Goal: Information Seeking & Learning: Learn about a topic

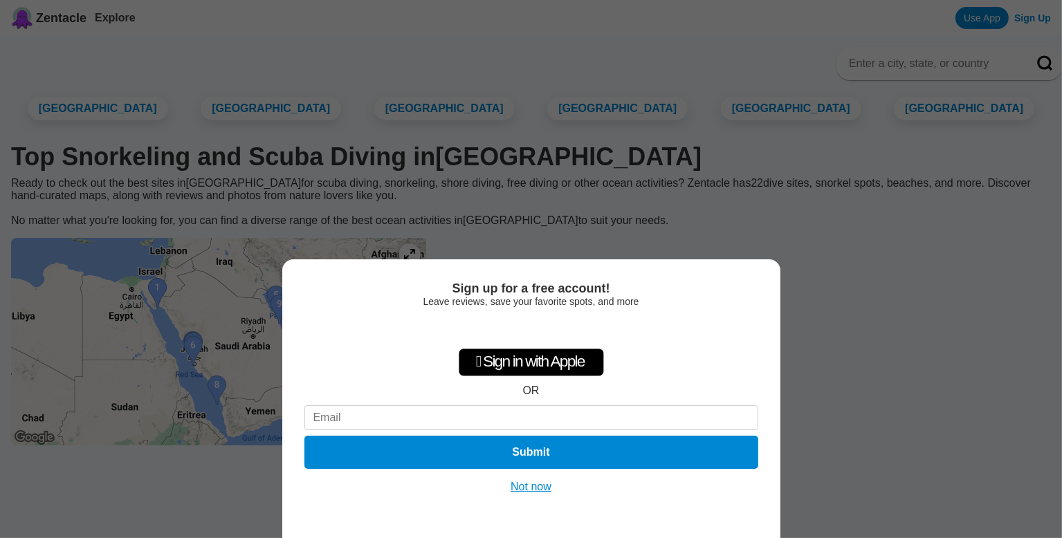
click at [534, 486] on button "Not now" at bounding box center [530, 487] width 49 height 14
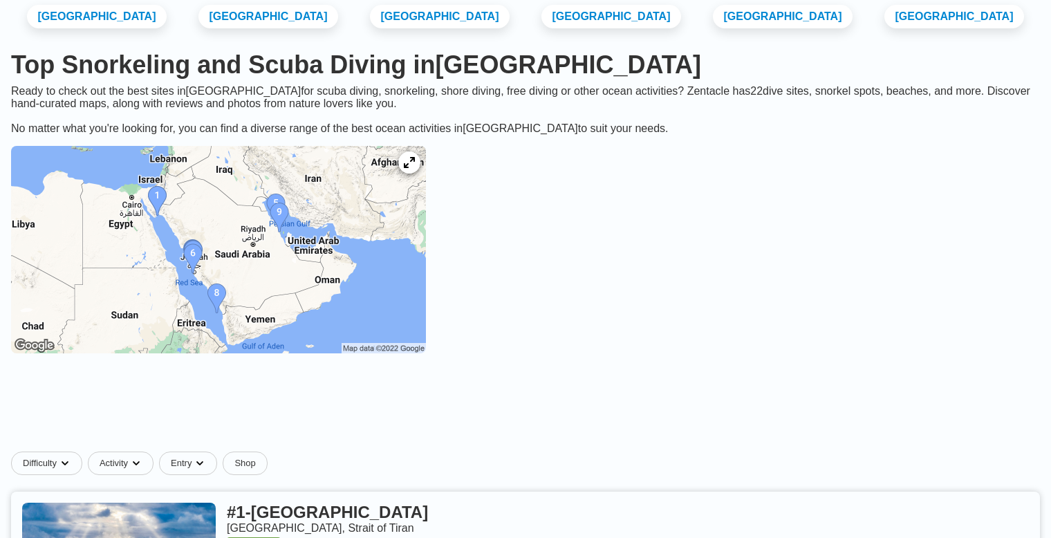
scroll to position [184, 0]
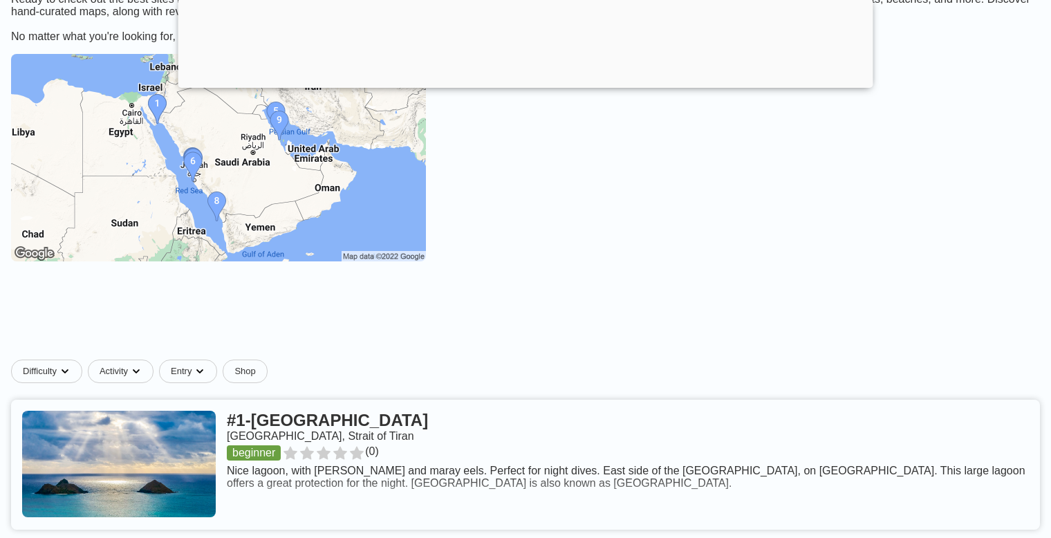
click at [324, 125] on img at bounding box center [218, 157] width 415 height 207
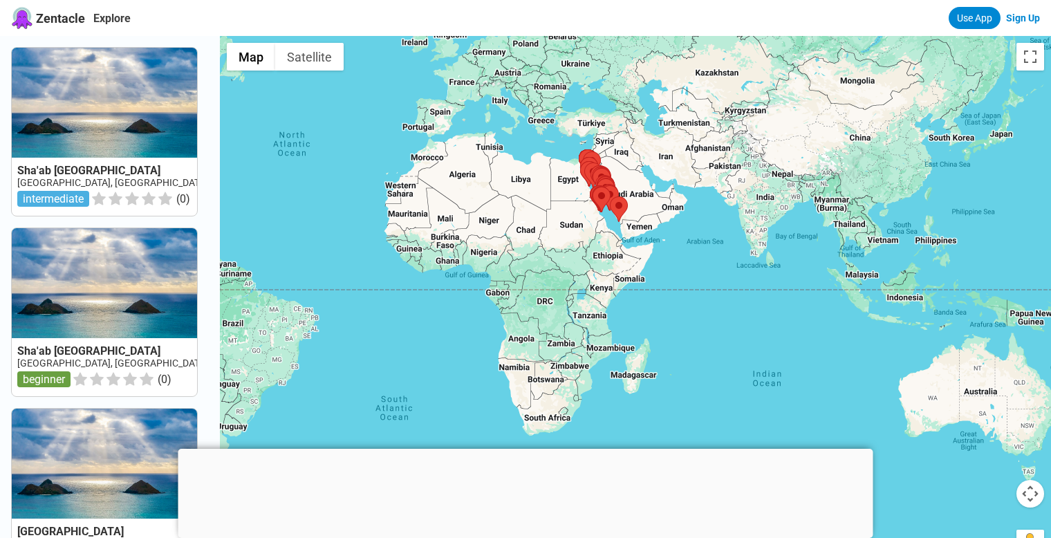
drag, startPoint x: 769, startPoint y: 317, endPoint x: 728, endPoint y: 232, distance: 95.0
click at [728, 232] on div at bounding box center [635, 305] width 831 height 538
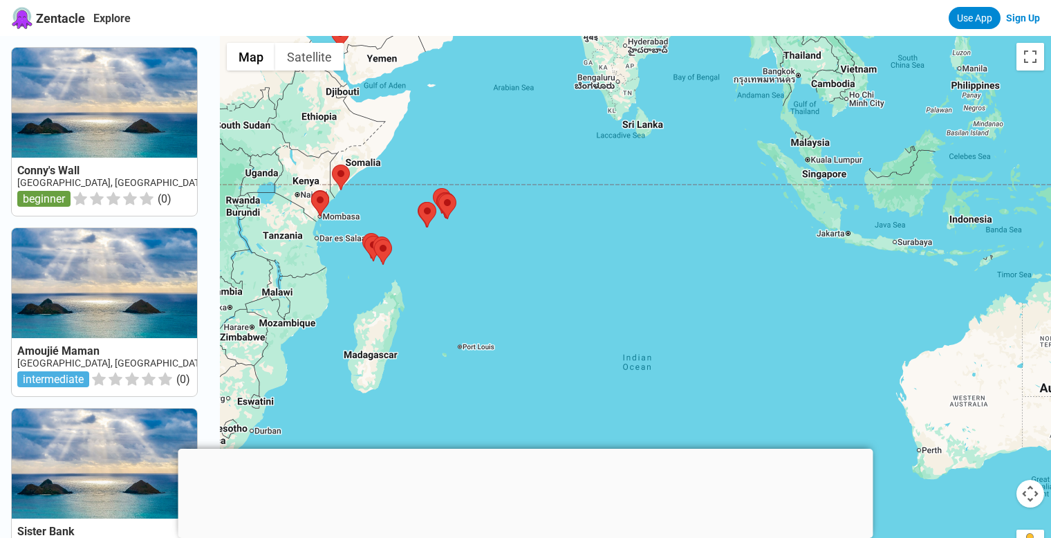
drag, startPoint x: 777, startPoint y: 318, endPoint x: 591, endPoint y: 169, distance: 237.6
click at [591, 169] on div at bounding box center [635, 305] width 831 height 538
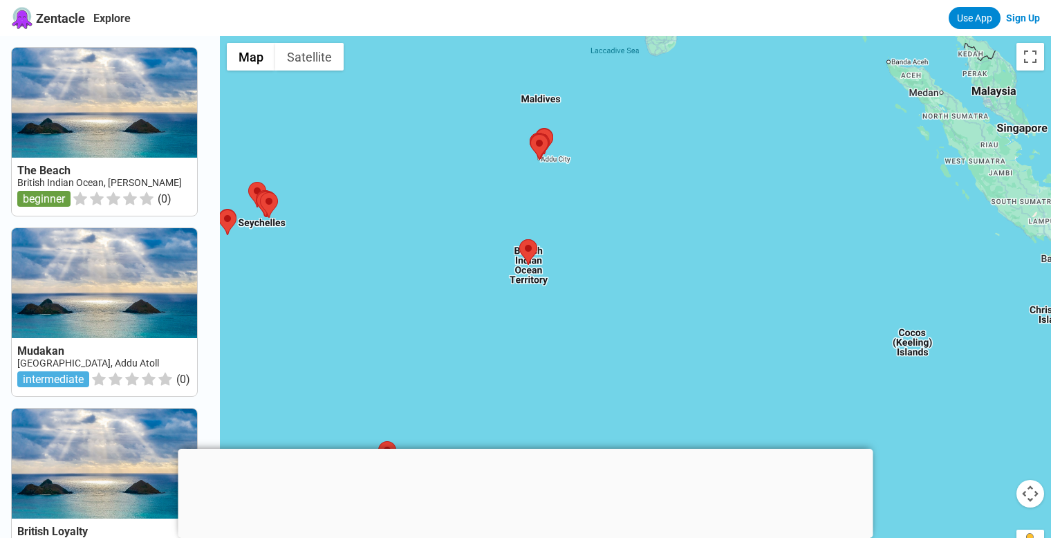
drag, startPoint x: 602, startPoint y: 167, endPoint x: 595, endPoint y: 237, distance: 70.1
click at [595, 237] on div at bounding box center [635, 305] width 831 height 538
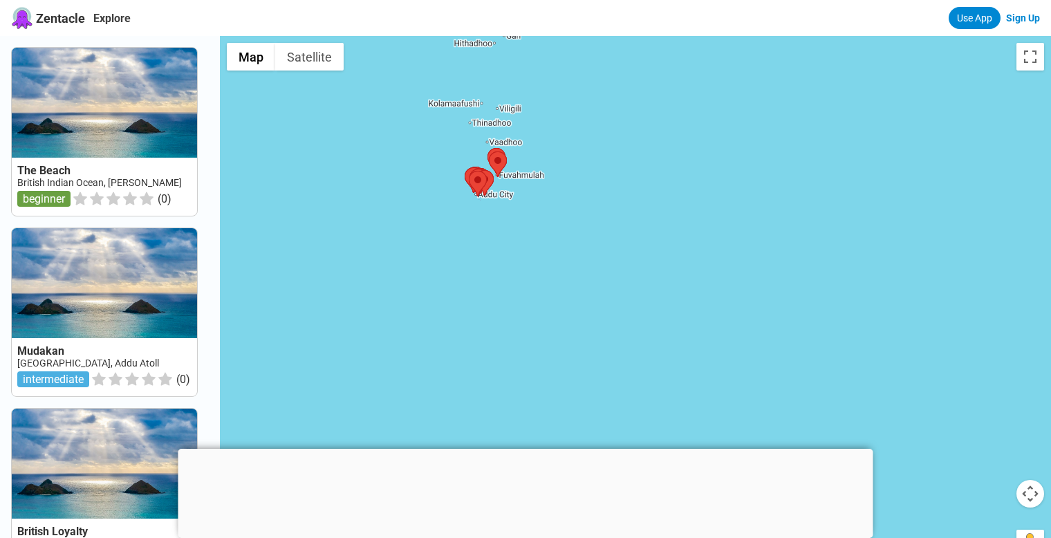
drag, startPoint x: 535, startPoint y: 146, endPoint x: 559, endPoint y: 344, distance: 199.3
click at [559, 344] on div at bounding box center [635, 305] width 831 height 538
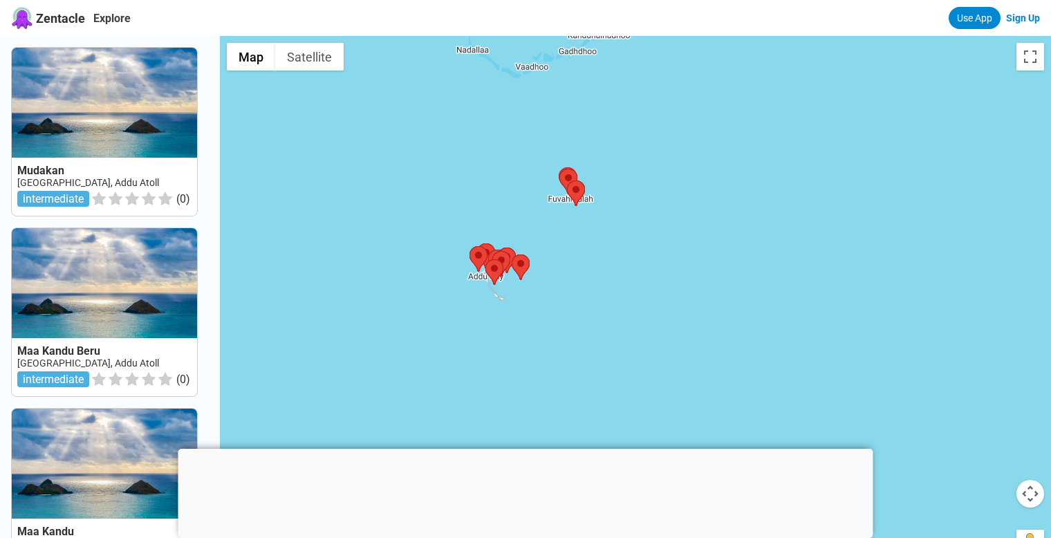
drag, startPoint x: 524, startPoint y: 207, endPoint x: 672, endPoint y: 394, distance: 237.7
click at [669, 423] on div at bounding box center [635, 305] width 831 height 538
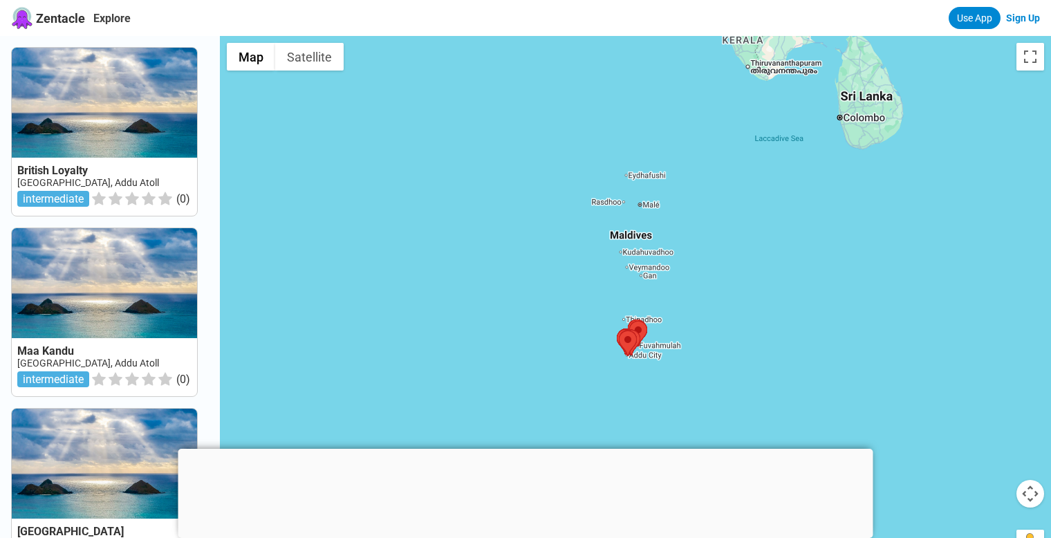
drag, startPoint x: 708, startPoint y: 237, endPoint x: 695, endPoint y: 315, distance: 79.8
click at [695, 315] on div at bounding box center [635, 305] width 831 height 538
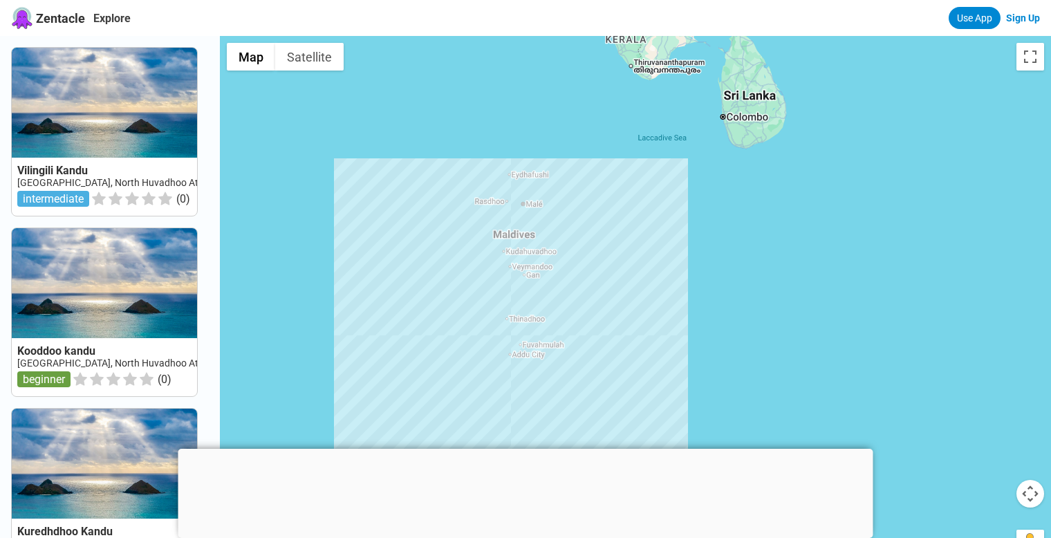
drag, startPoint x: 725, startPoint y: 292, endPoint x: 606, endPoint y: 289, distance: 119.0
click at [606, 289] on div at bounding box center [635, 305] width 831 height 538
click at [54, 21] on span "Zentacle" at bounding box center [60, 18] width 49 height 15
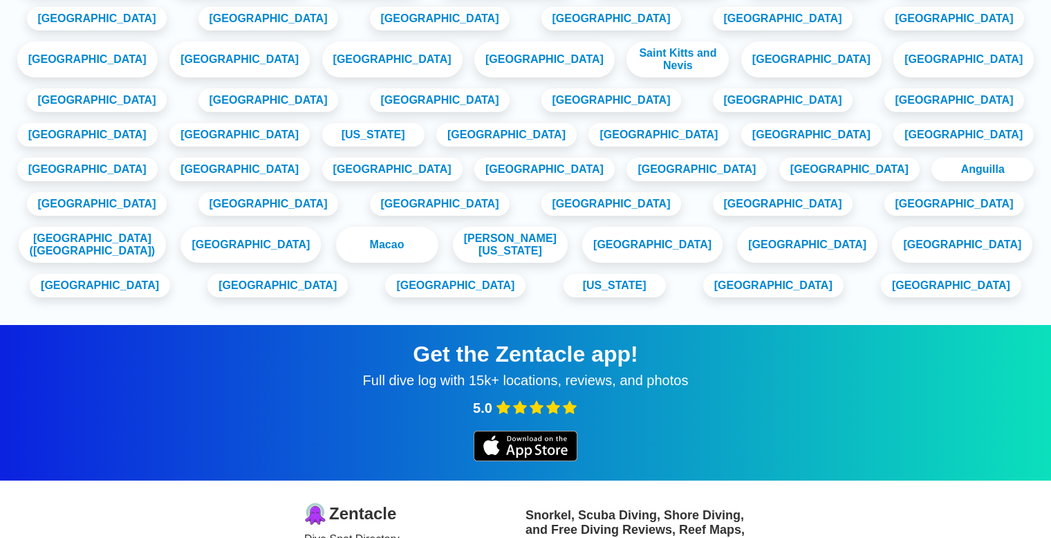
scroll to position [1843, 0]
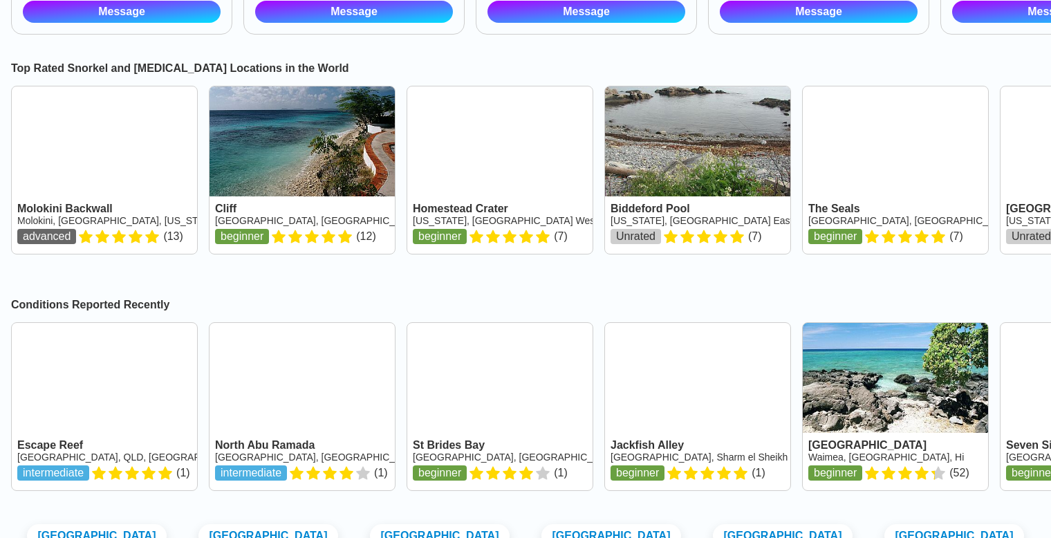
scroll to position [876, 0]
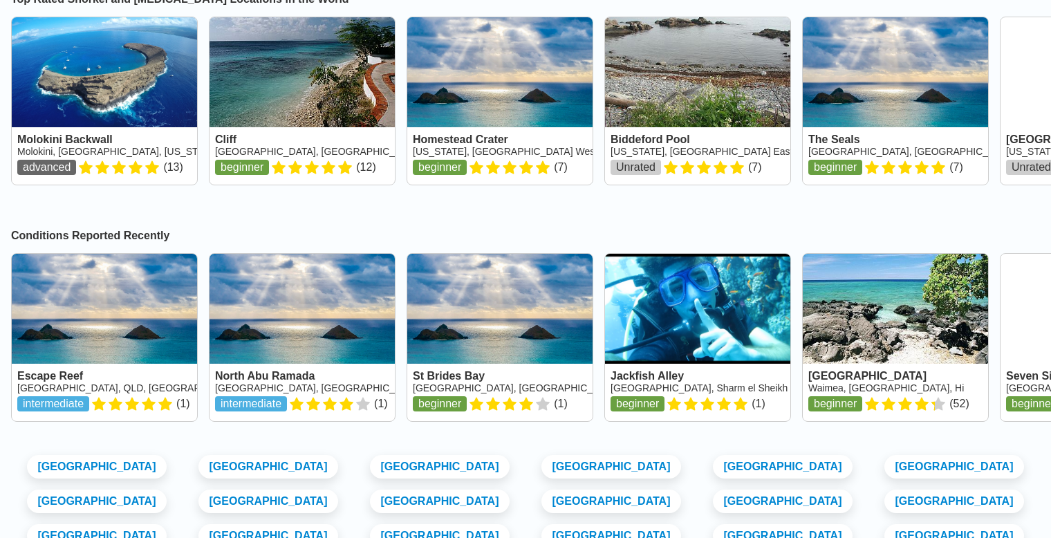
click at [124, 354] on link at bounding box center [104, 337] width 185 height 167
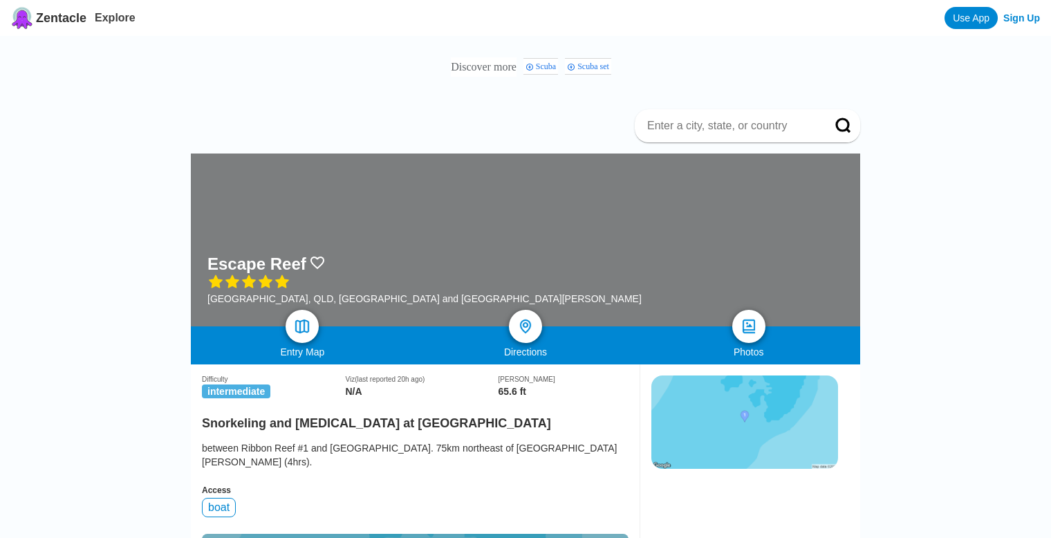
click at [575, 70] on icon "Scuba set" at bounding box center [571, 67] width 8 height 8
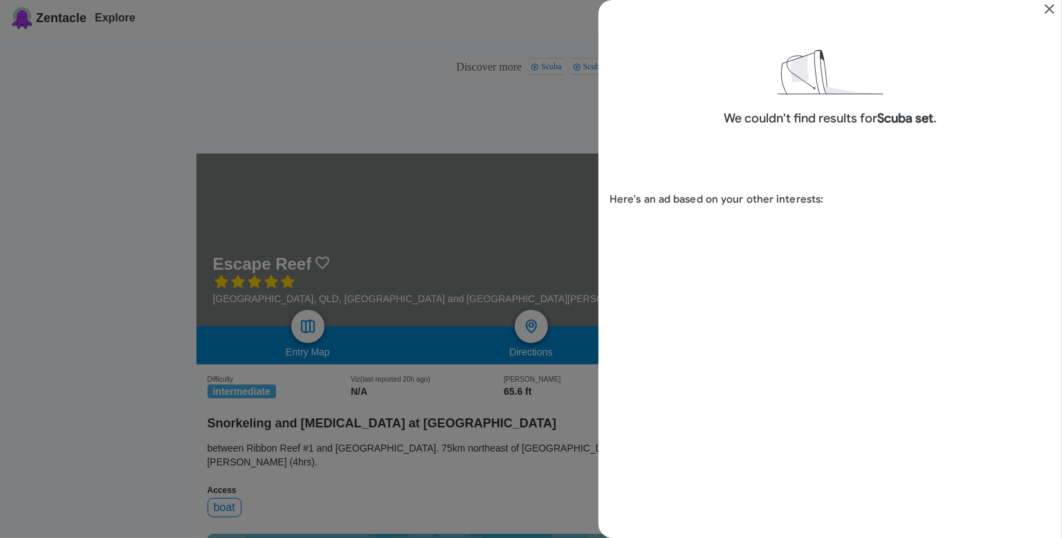
click at [1042, 10] on icon "Close" at bounding box center [1049, 9] width 17 height 17
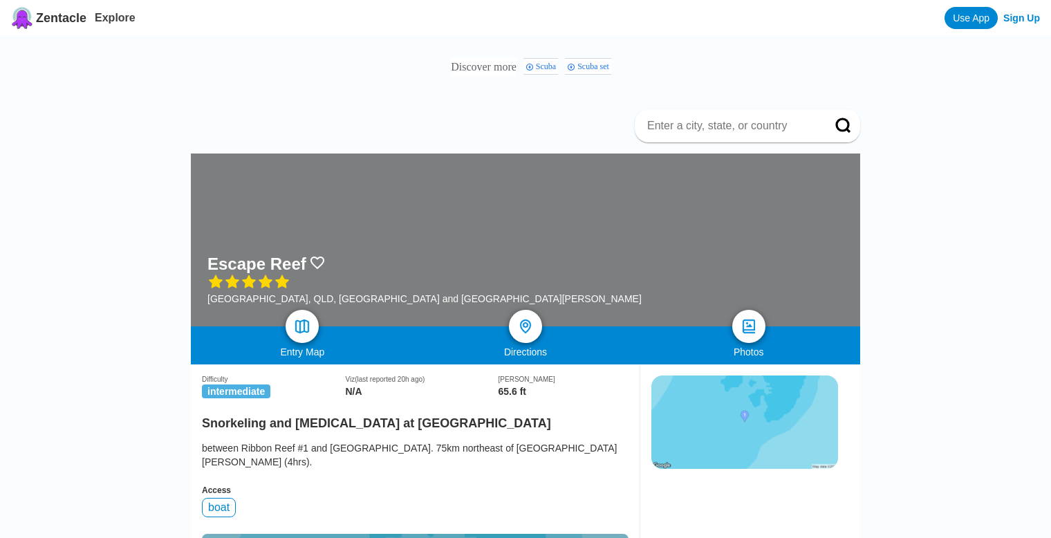
click at [536, 64] on span "Scuba" at bounding box center [548, 67] width 24 height 10
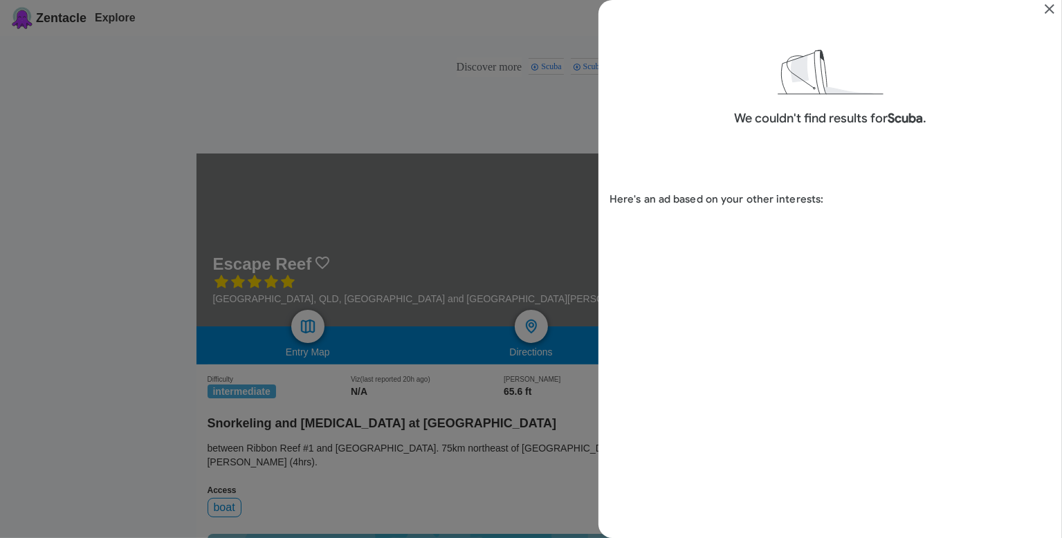
click at [1051, 13] on icon "Close" at bounding box center [1049, 9] width 10 height 10
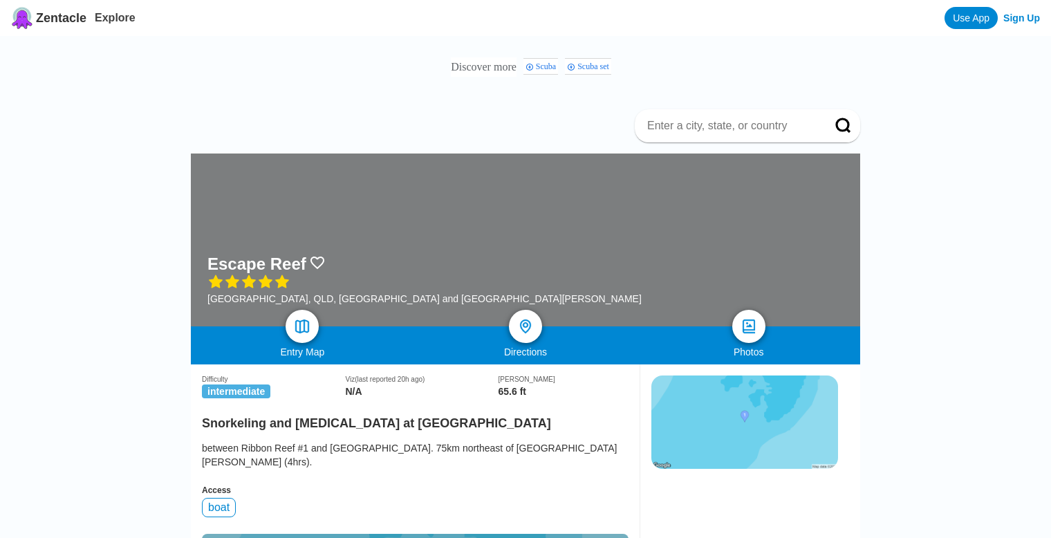
click at [729, 127] on input at bounding box center [731, 126] width 170 height 14
type input "t"
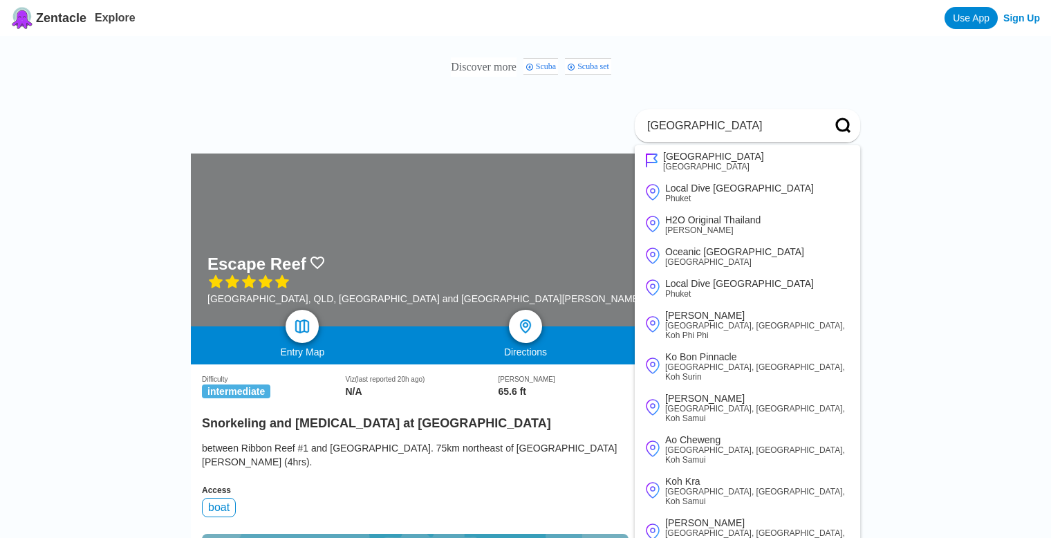
type input "Thailand"
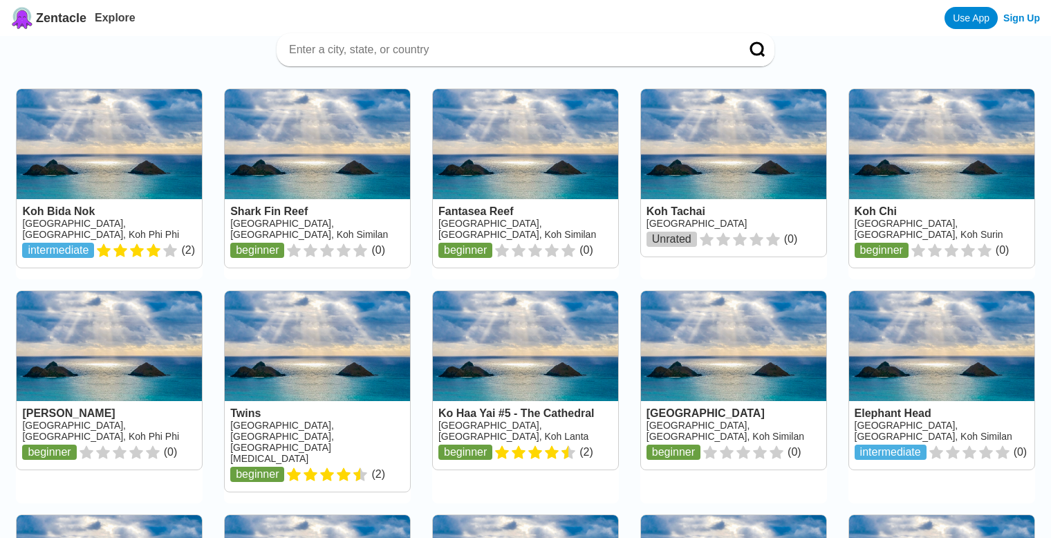
click at [67, 22] on span "Zentacle" at bounding box center [61, 18] width 50 height 15
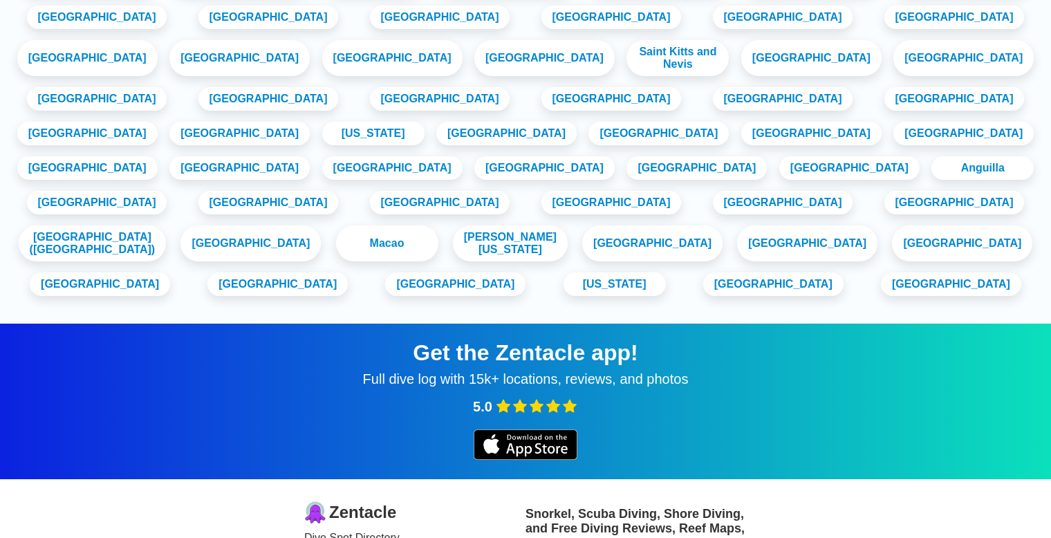
scroll to position [1843, 0]
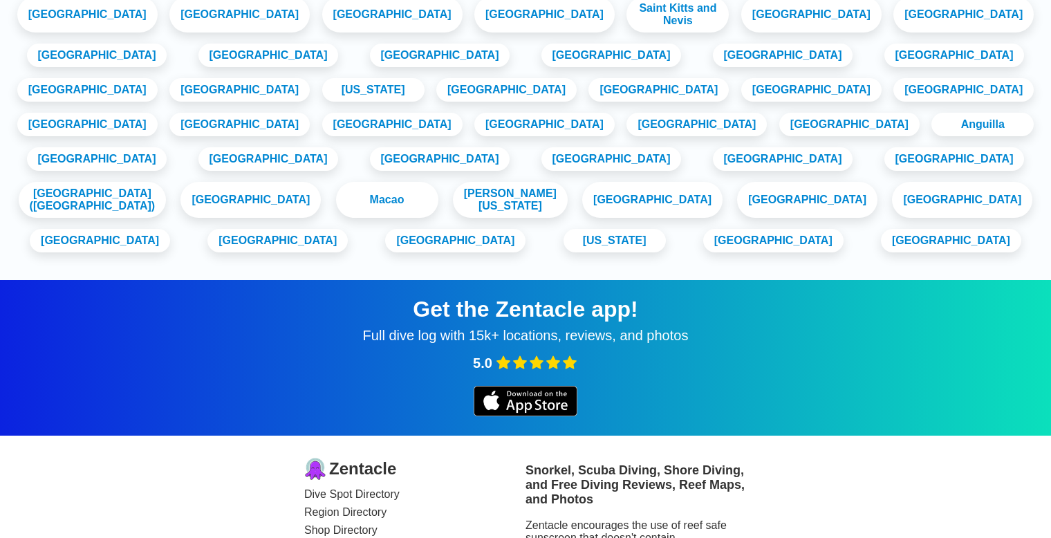
click at [352, 506] on link "Region Directory" at bounding box center [414, 512] width 221 height 12
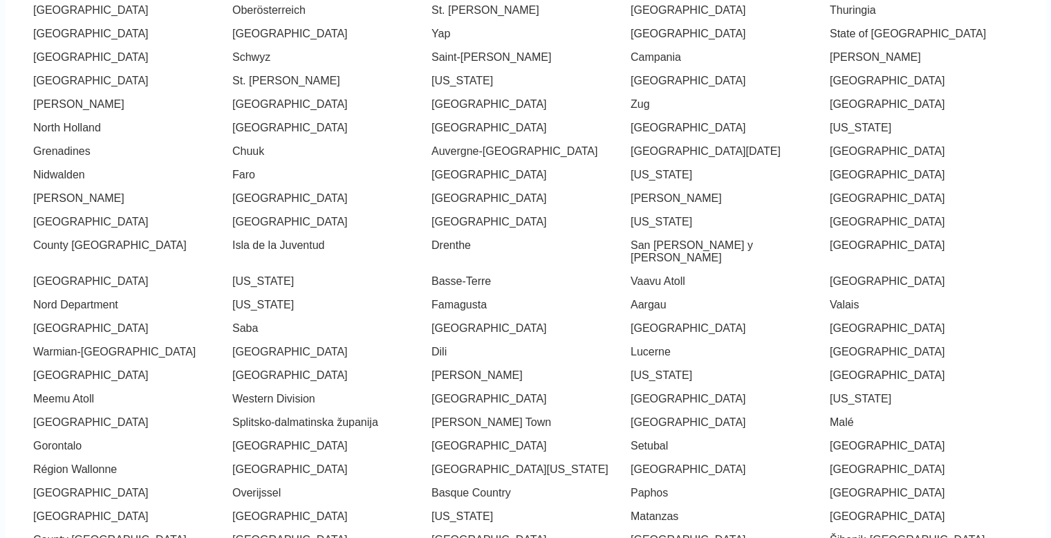
scroll to position [6924, 0]
